Goal: Find contact information: Find contact information

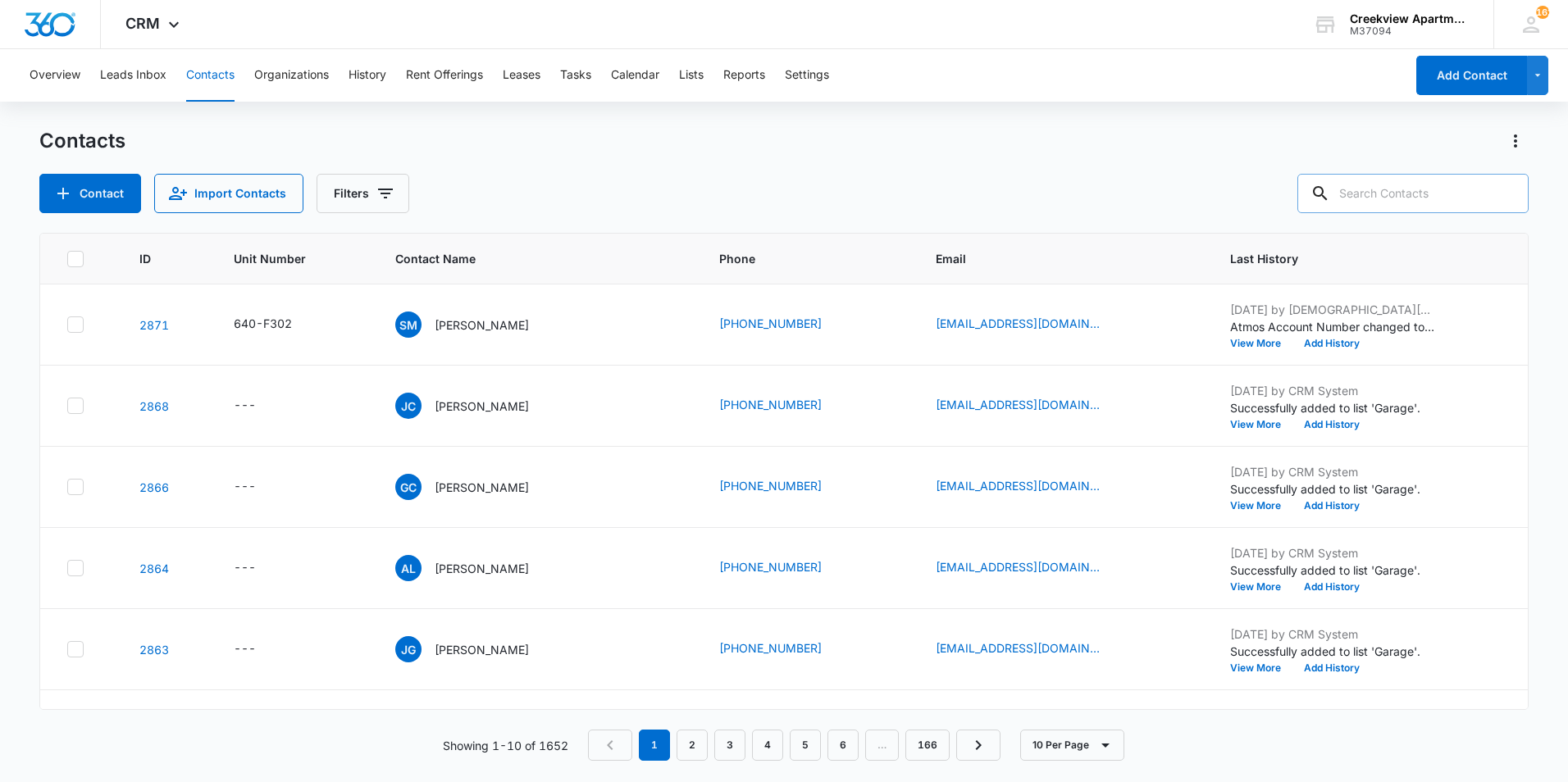
click at [1374, 196] on input "text" at bounding box center [1413, 194] width 231 height 39
type input "p201"
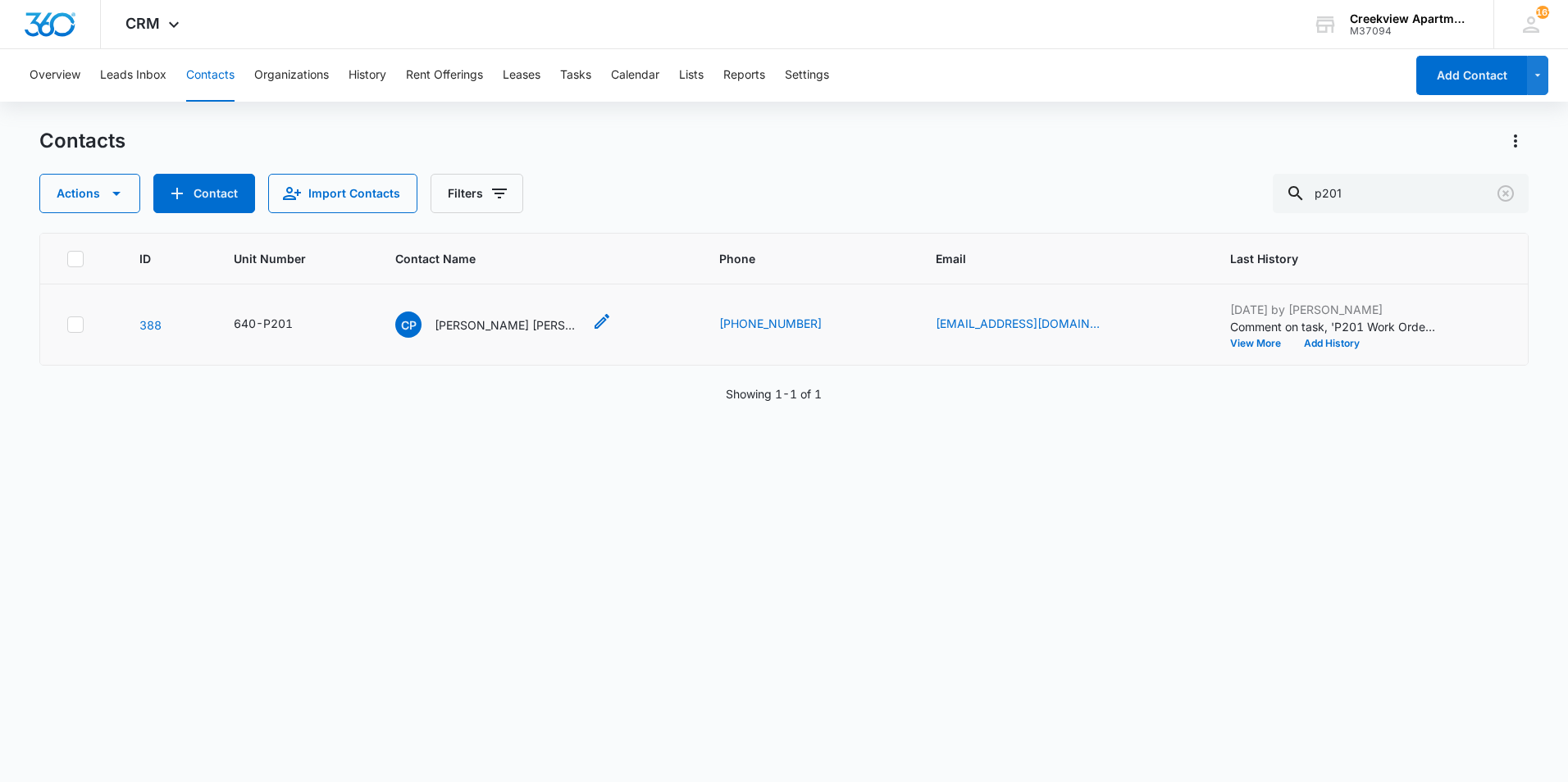
click at [525, 325] on p "[PERSON_NAME] [PERSON_NAME]" at bounding box center [509, 325] width 148 height 17
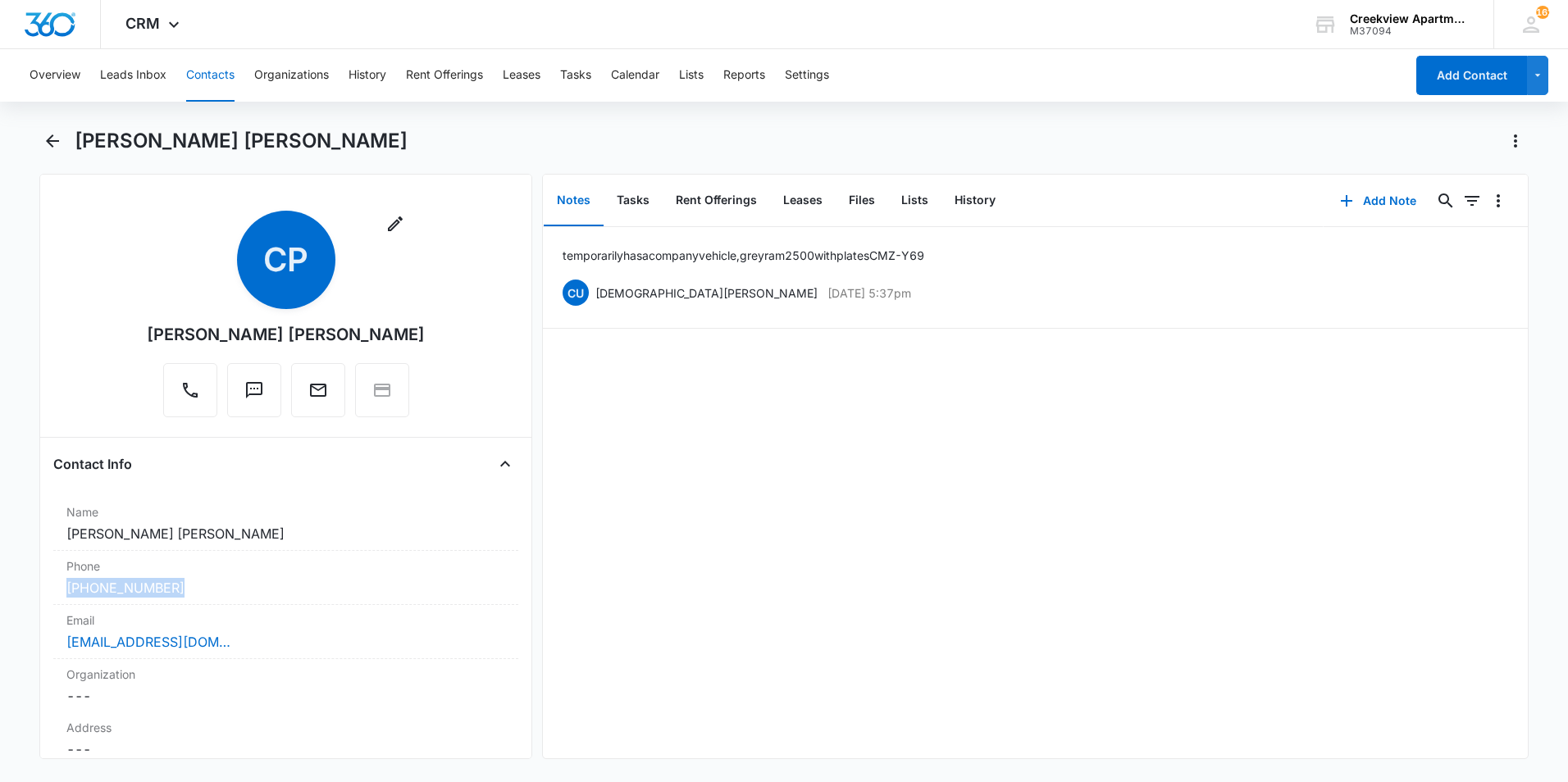
drag, startPoint x: 185, startPoint y: 588, endPoint x: 40, endPoint y: 589, distance: 145.0
click at [40, 589] on div "Remove CP [PERSON_NAME] [PERSON_NAME] Contact Info Name Cancel Save Changes [PE…" at bounding box center [286, 466] width 493 height 585
drag, startPoint x: 40, startPoint y: 589, endPoint x: 137, endPoint y: 584, distance: 97.1
copy link "[PHONE_NUMBER]"
click at [53, 135] on icon "Back" at bounding box center [53, 141] width 20 height 20
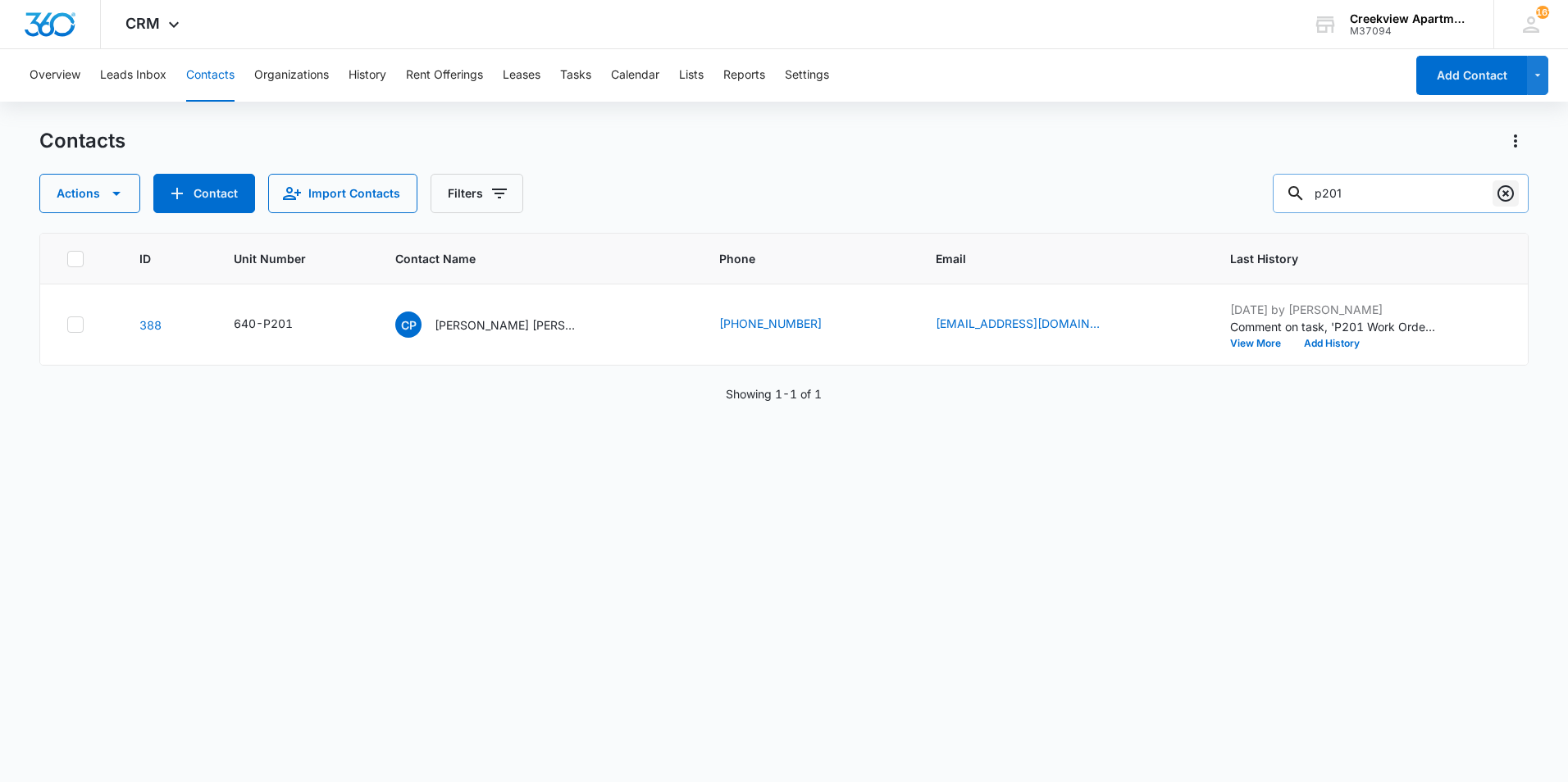
click at [1514, 189] on icon "Clear" at bounding box center [1506, 194] width 20 height 20
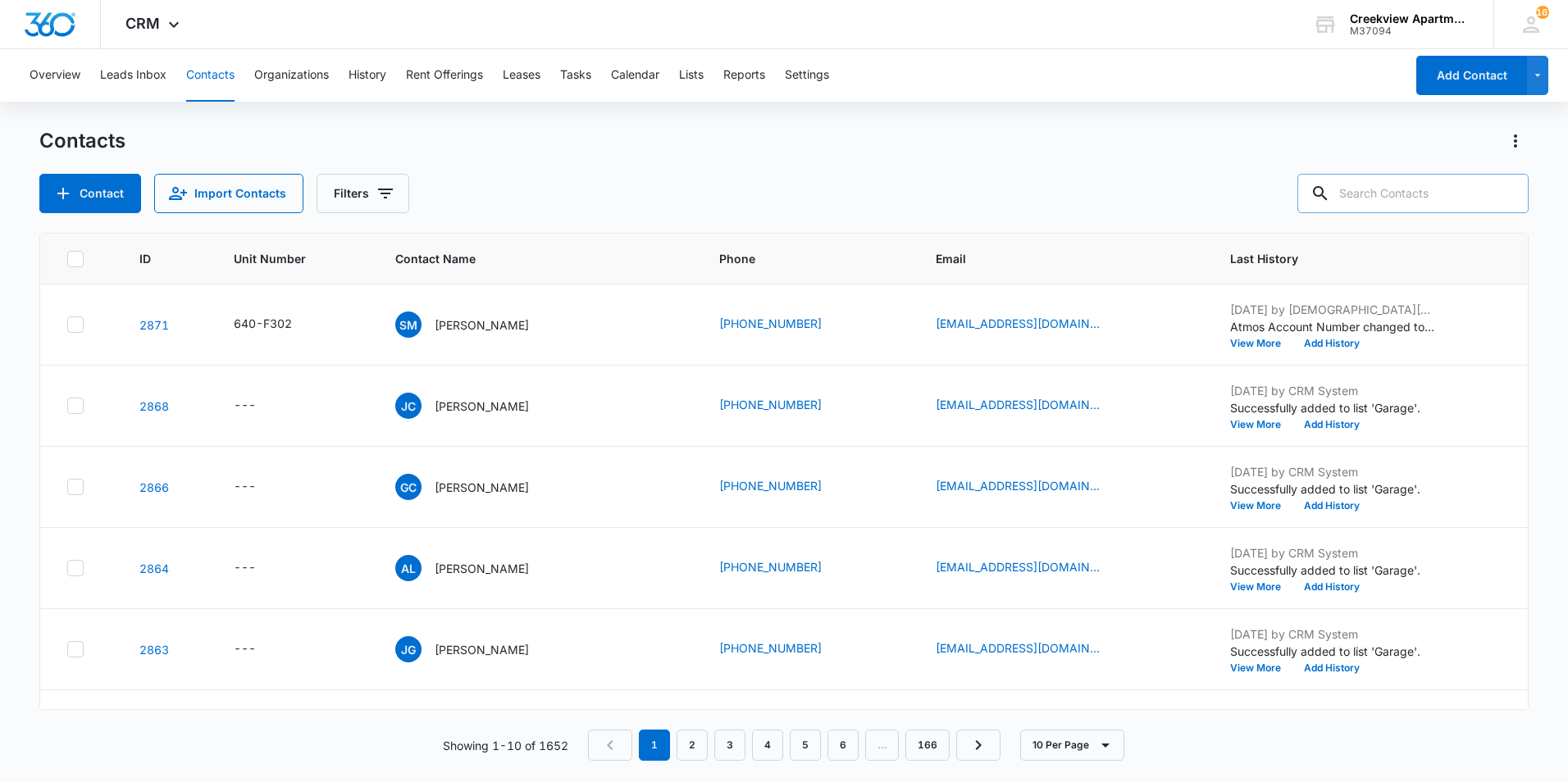
drag, startPoint x: 835, startPoint y: 149, endPoint x: 772, endPoint y: 89, distance: 87.0
click at [836, 149] on div "Contacts" at bounding box center [784, 141] width 1489 height 26
drag, startPoint x: 610, startPoint y: 172, endPoint x: 615, endPoint y: 164, distance: 9.4
click at [613, 166] on div "Contacts Contact Import Contacts Filters" at bounding box center [784, 171] width 1489 height 85
click at [1090, 139] on div "Contacts" at bounding box center [784, 141] width 1489 height 26
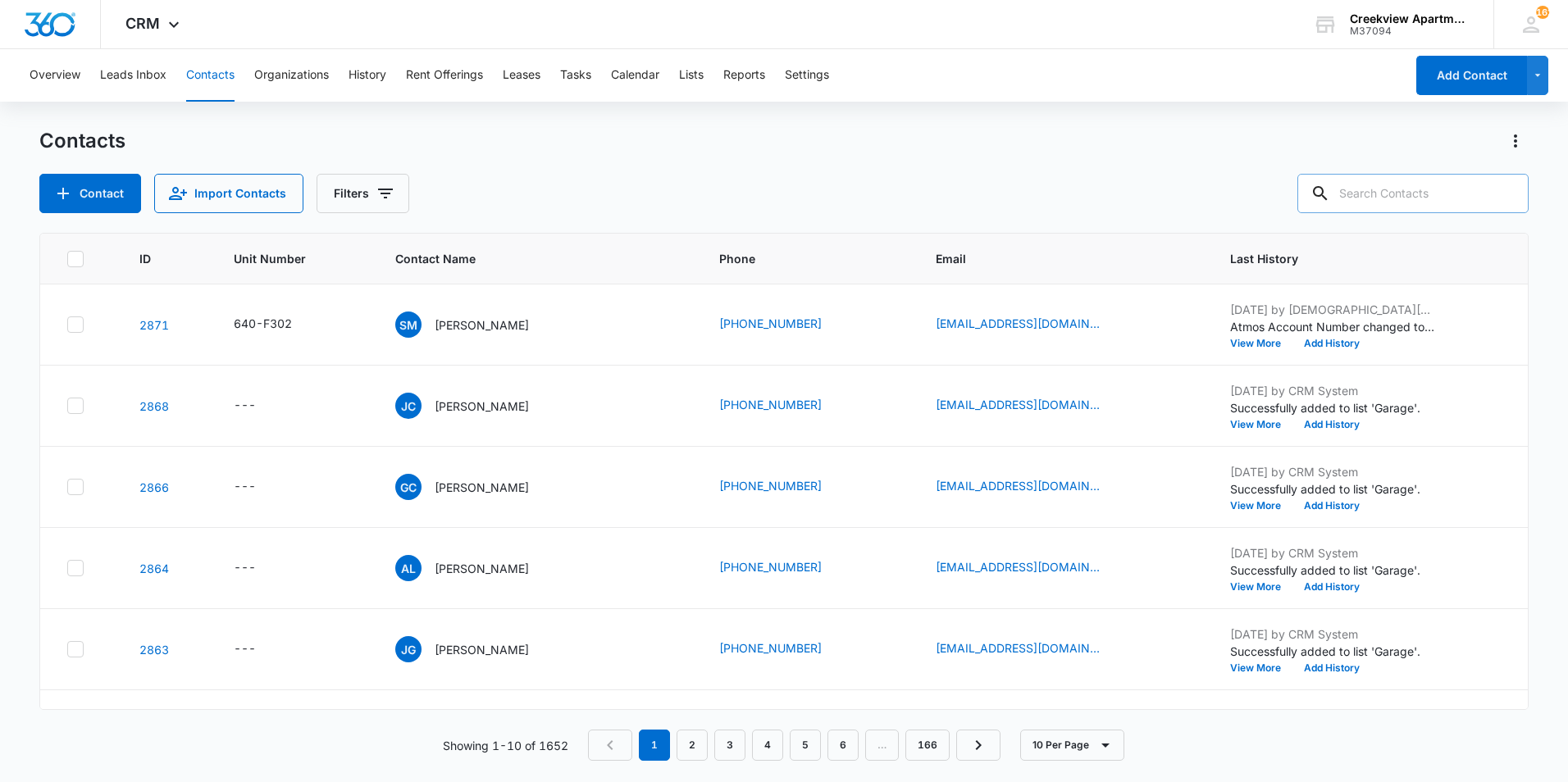
click at [1122, 169] on div "Contacts Contact Import Contacts Filters" at bounding box center [784, 171] width 1489 height 85
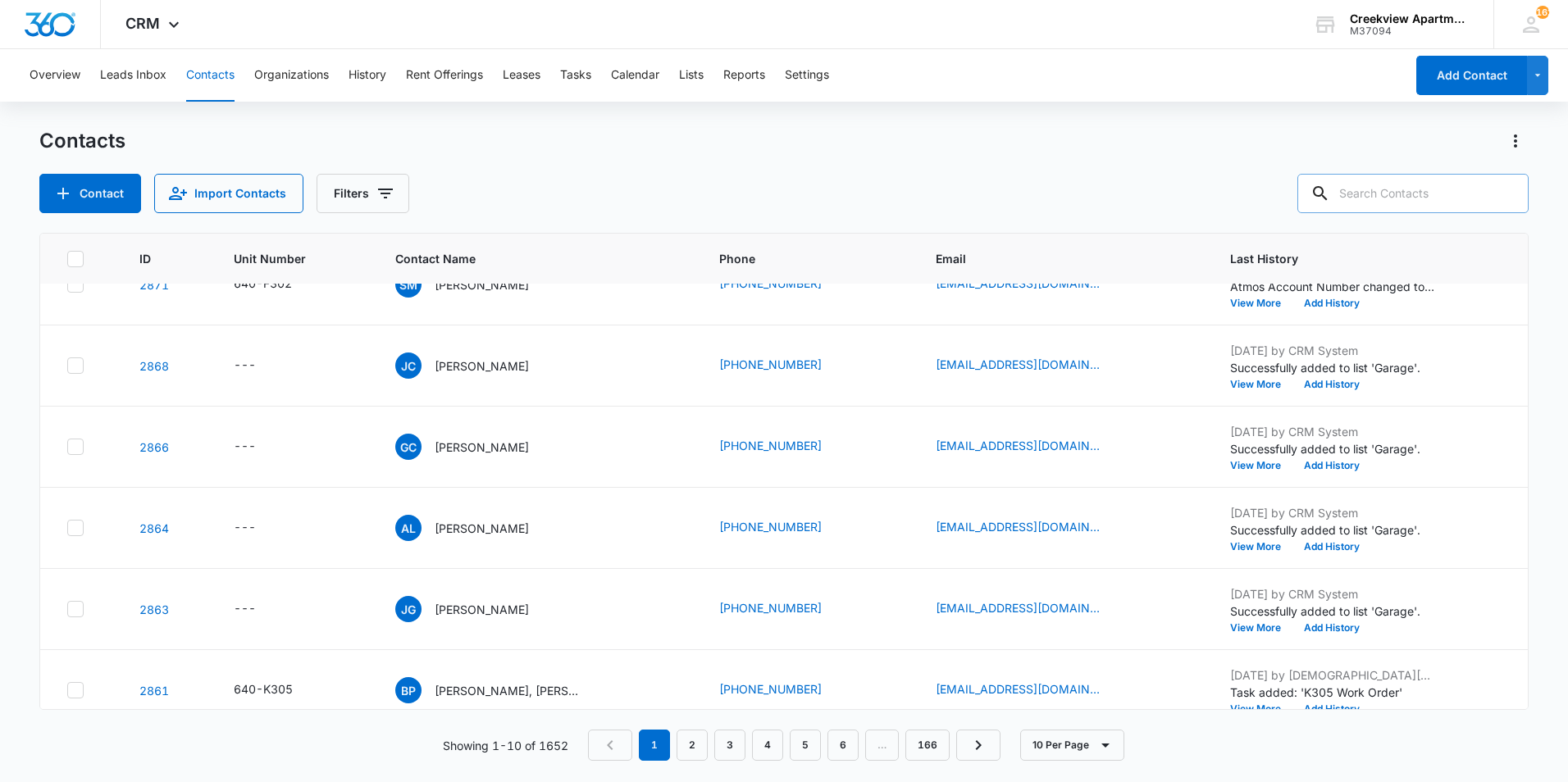
scroll to position [328, 0]
